Goal: Complete application form: Complete application form

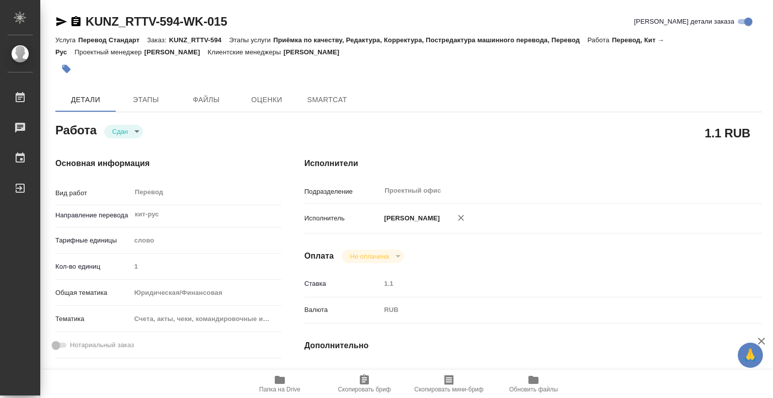
type textarea "x"
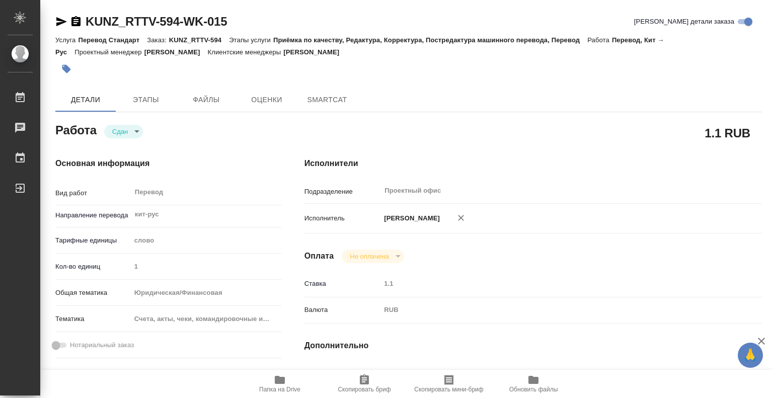
type textarea "x"
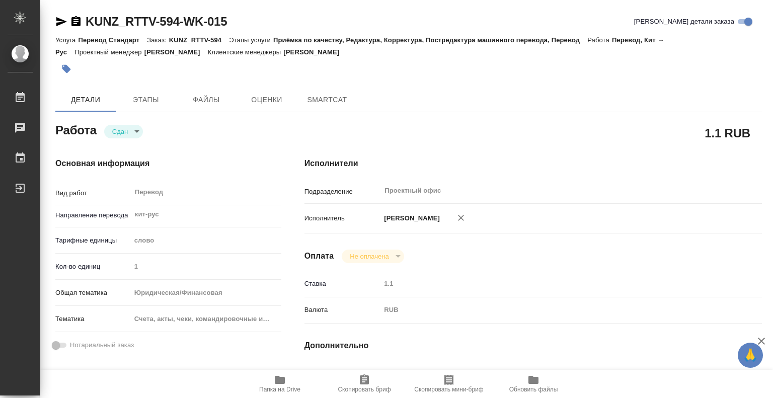
type textarea "x"
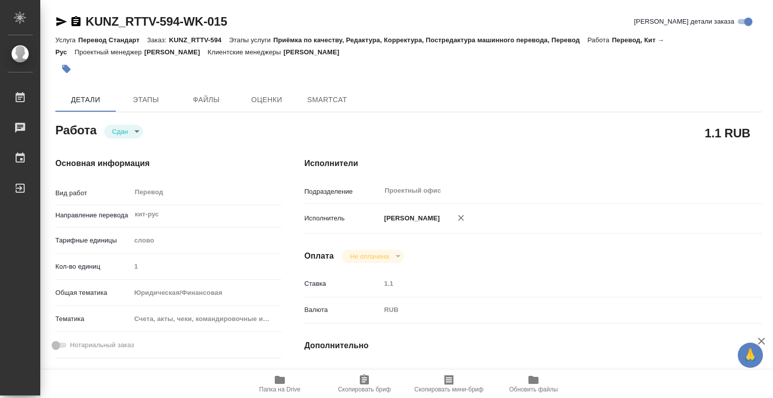
type textarea "x"
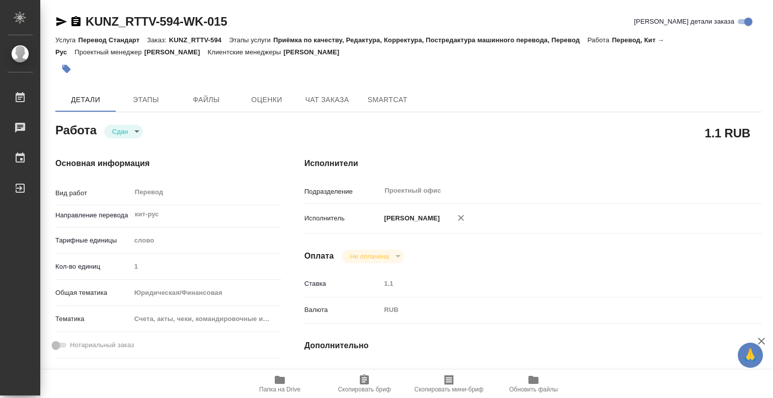
type textarea "x"
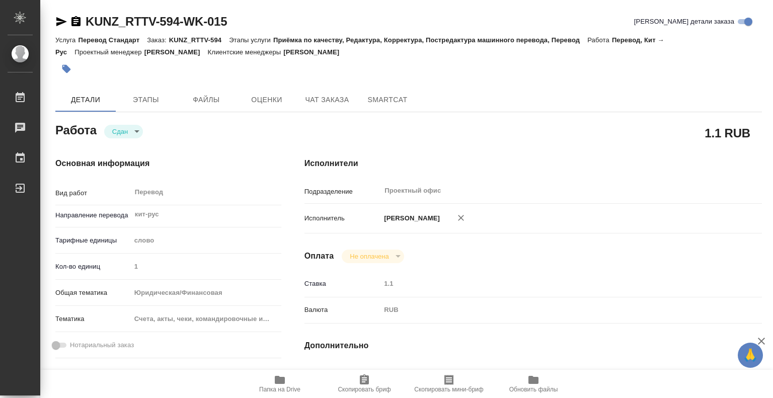
type textarea "x"
